Goal: Task Accomplishment & Management: Manage account settings

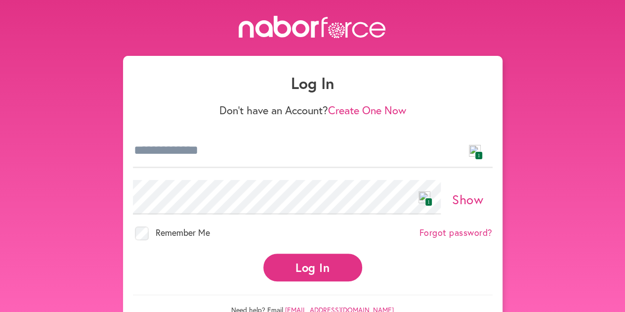
click at [473, 152] on img at bounding box center [475, 151] width 12 height 12
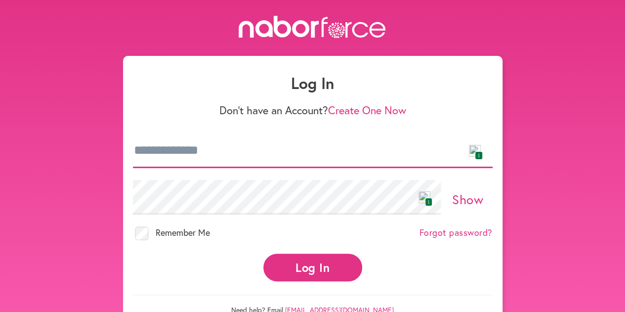
type input "**********"
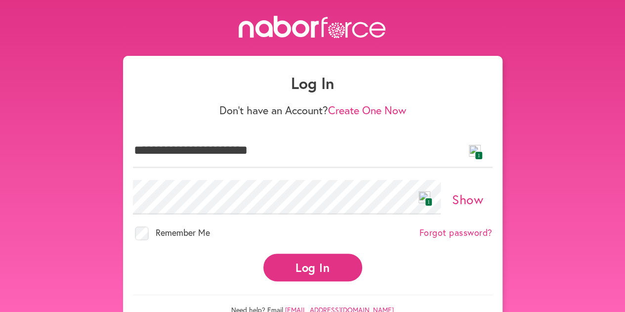
click at [335, 263] on button "Log In" at bounding box center [312, 266] width 99 height 27
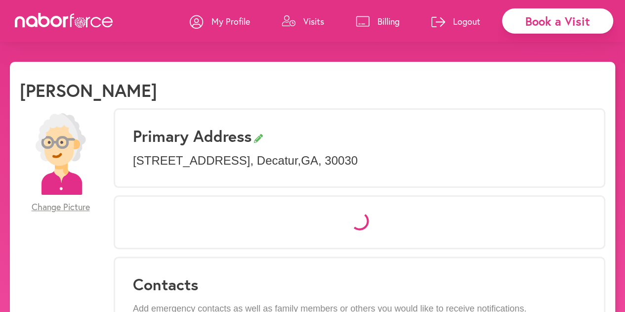
select select "*"
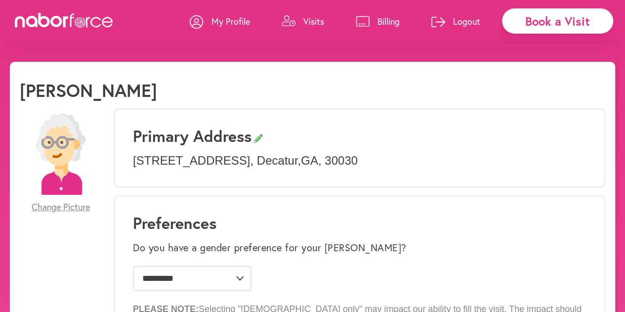
click at [316, 20] on p "Visits" at bounding box center [313, 21] width 21 height 12
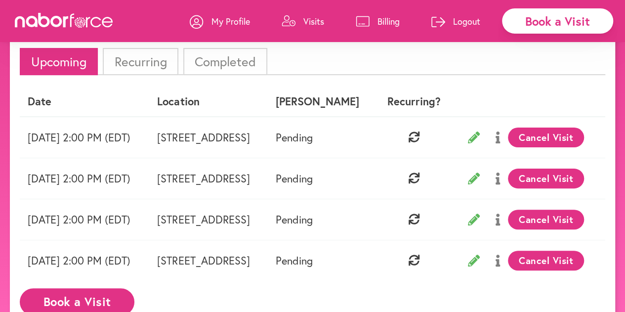
scroll to position [66, 0]
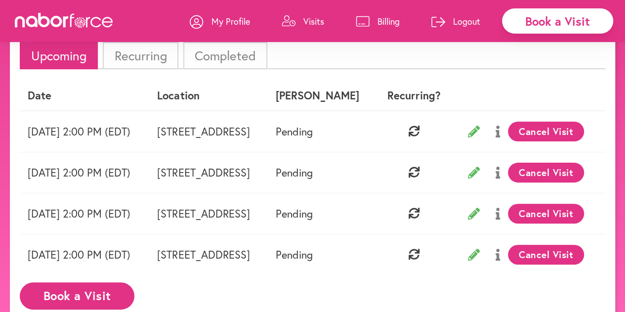
click at [570, 137] on button "Cancel Visit" at bounding box center [546, 131] width 77 height 20
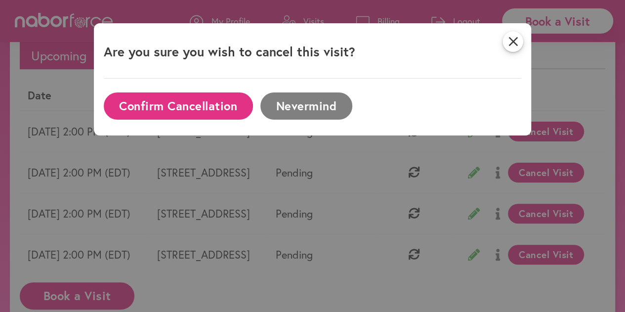
click at [213, 111] on button "Confirm Cancellation" at bounding box center [178, 105] width 149 height 27
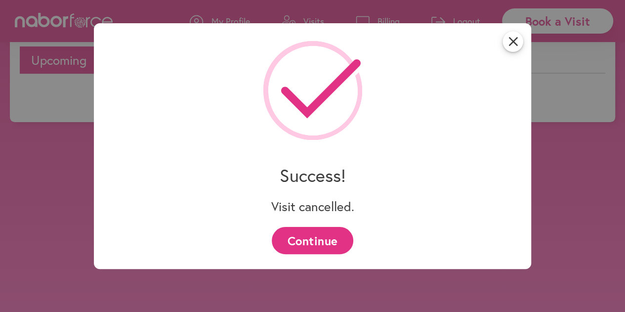
scroll to position [62, 0]
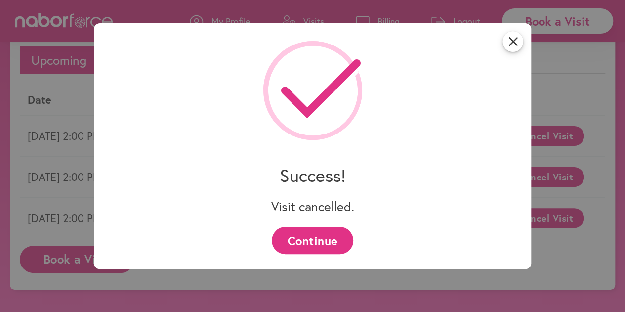
click at [312, 237] on button "Continue" at bounding box center [312, 240] width 81 height 27
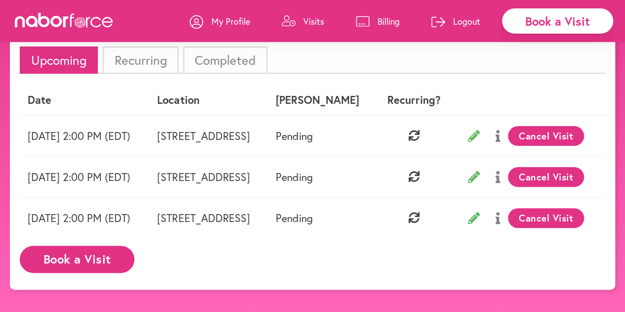
click at [578, 138] on button "Cancel Visit" at bounding box center [546, 136] width 77 height 20
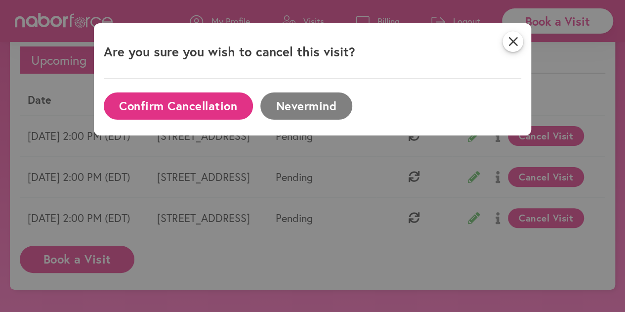
click at [167, 109] on button "Confirm Cancellation" at bounding box center [178, 105] width 149 height 27
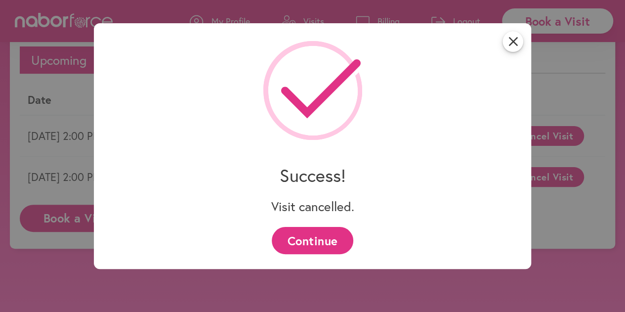
click at [321, 243] on button "Continue" at bounding box center [312, 240] width 81 height 27
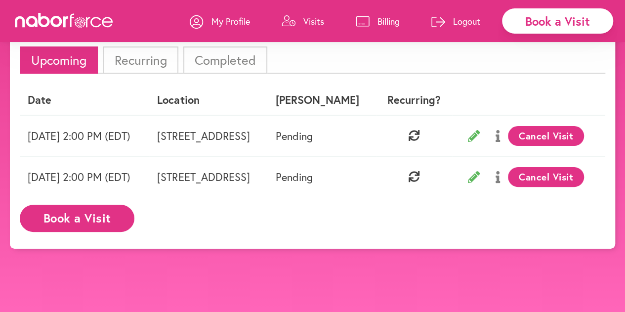
click at [584, 141] on button "Cancel Visit" at bounding box center [546, 136] width 77 height 20
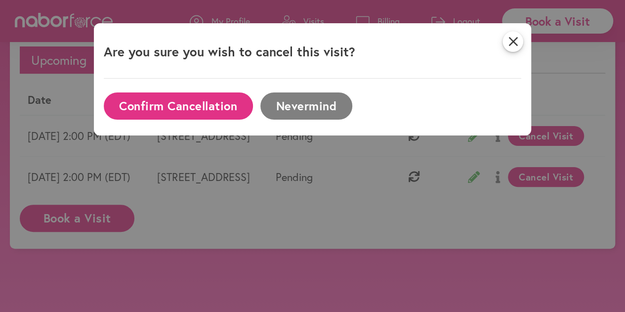
click at [161, 102] on button "Confirm Cancellation" at bounding box center [178, 105] width 149 height 27
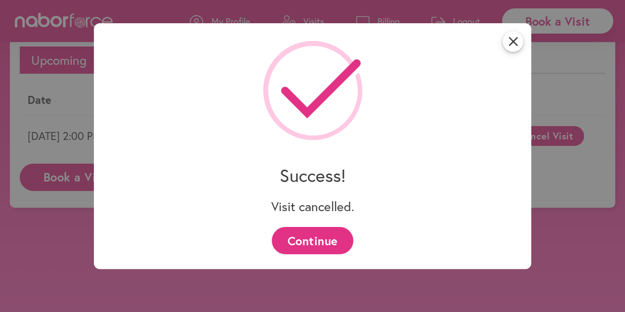
click at [307, 237] on button "Continue" at bounding box center [312, 240] width 81 height 27
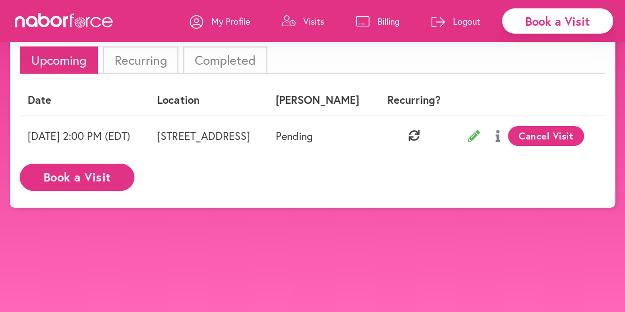
click at [580, 135] on button "Cancel Visit" at bounding box center [546, 136] width 77 height 20
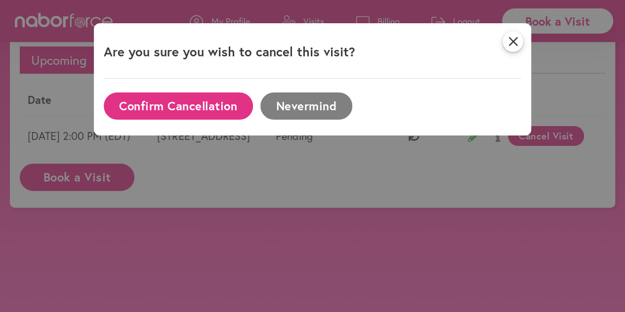
click at [198, 102] on button "Confirm Cancellation" at bounding box center [178, 105] width 149 height 27
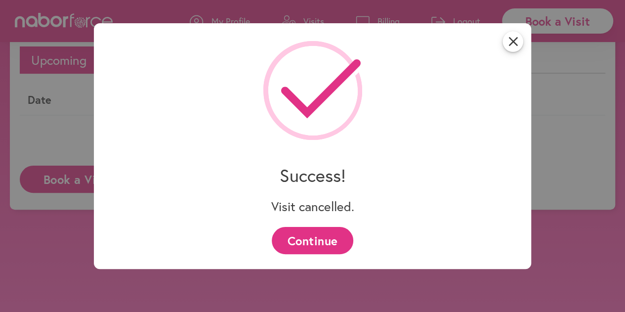
drag, startPoint x: 313, startPoint y: 238, endPoint x: 315, endPoint y: 231, distance: 6.6
click at [315, 231] on button "Continue" at bounding box center [312, 240] width 81 height 27
